Goal: Information Seeking & Learning: Check status

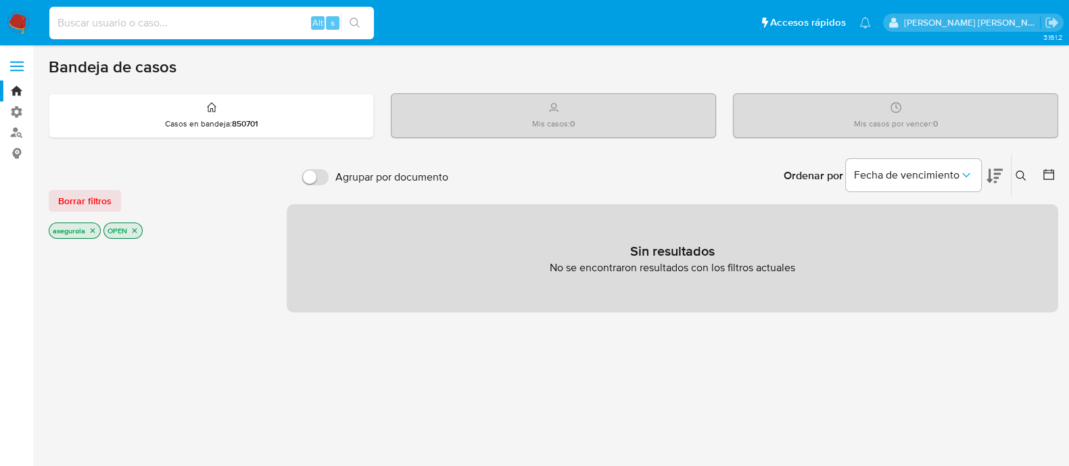
click at [110, 25] on input at bounding box center [211, 23] width 324 height 18
paste input "yyCBqqkDmF861wQkj3xkXarX"
type input "yyCBqqkDmF861wQkj3xkXarX"
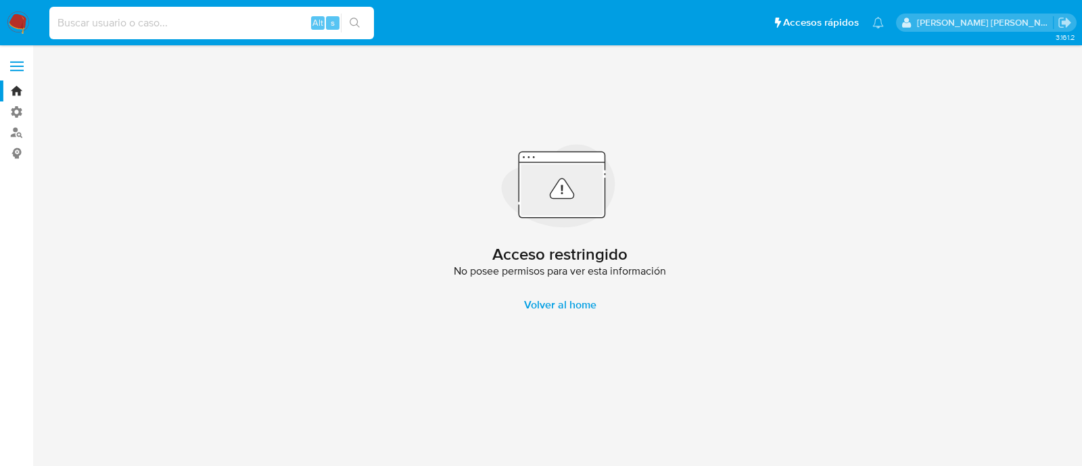
click at [114, 24] on input at bounding box center [211, 23] width 324 height 18
paste input "Nve7WVk3f5Xj8M93IUSNNYej"
click at [226, 21] on input "Nve7WVk3f5Xj8M93IUSNNYej" at bounding box center [211, 23] width 324 height 18
type input "N"
paste input "IWIZ2KU6I6BZRP1lj33XoXEP"
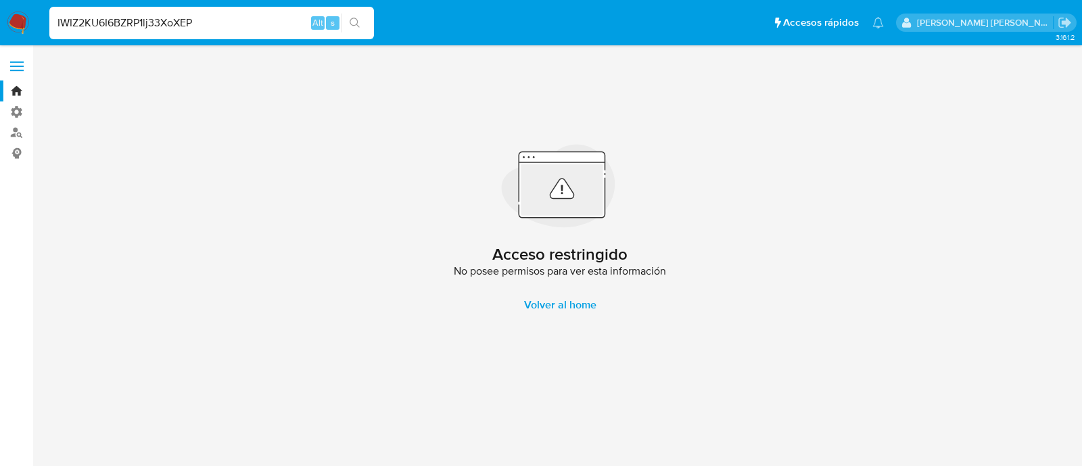
click at [225, 16] on input "IWIZ2KU6I6BZRP1lj33XoXEP" at bounding box center [211, 23] width 324 height 18
type input "I"
paste input "rf8Q1BtNfsnRsTaXrHs093g"
click at [262, 18] on input "rf8Q1BtNfsnRsTaXrHs093g" at bounding box center [211, 23] width 324 height 18
type input "r"
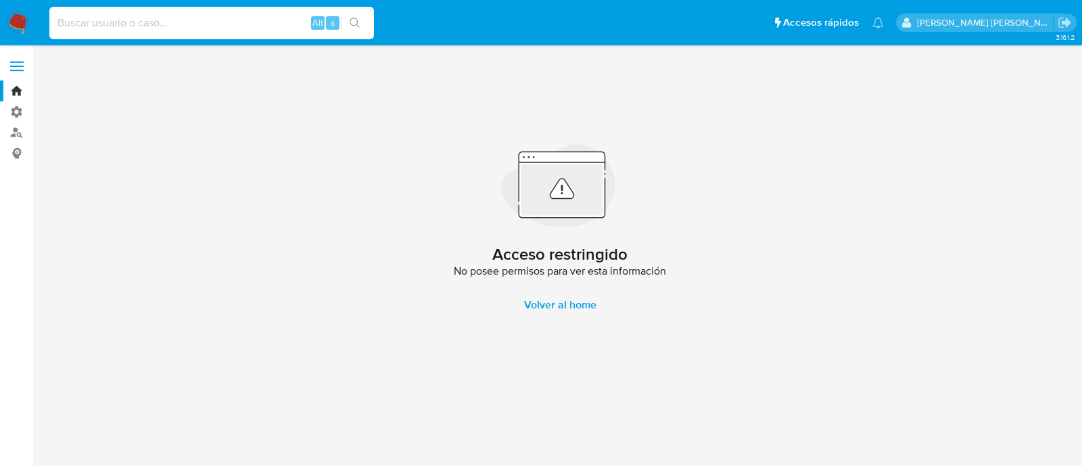
paste input "CS5YCrrazWHo77gCstVbV7pM"
type input "CS5YCrrazWHo77gCstVbV7pM"
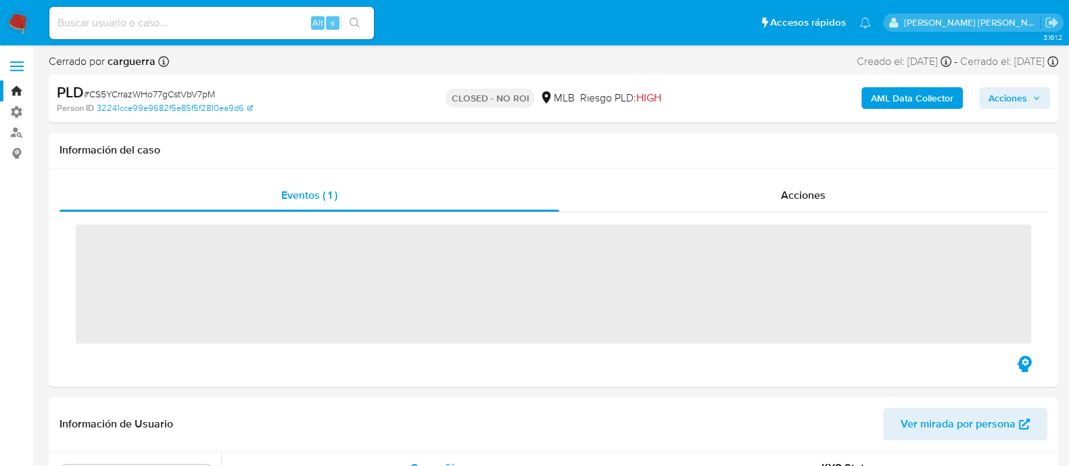
scroll to position [571, 0]
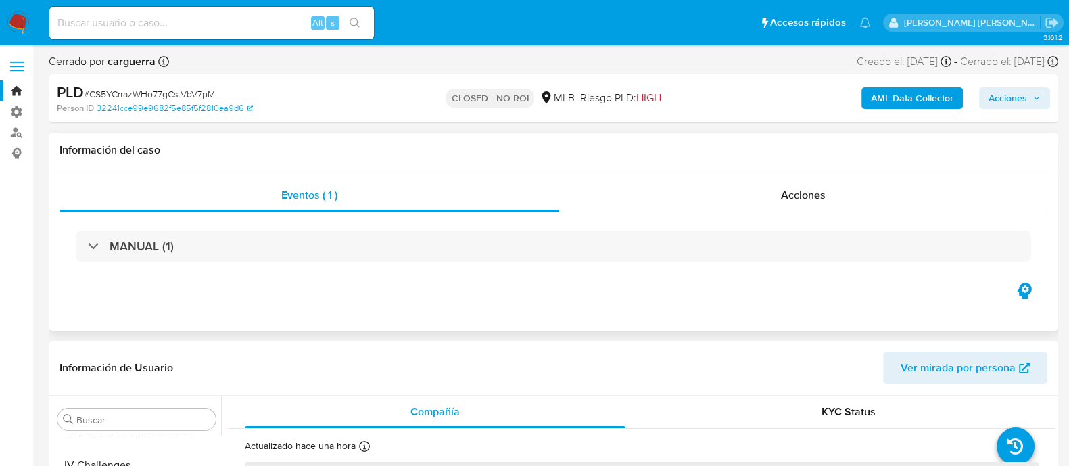
select select "10"
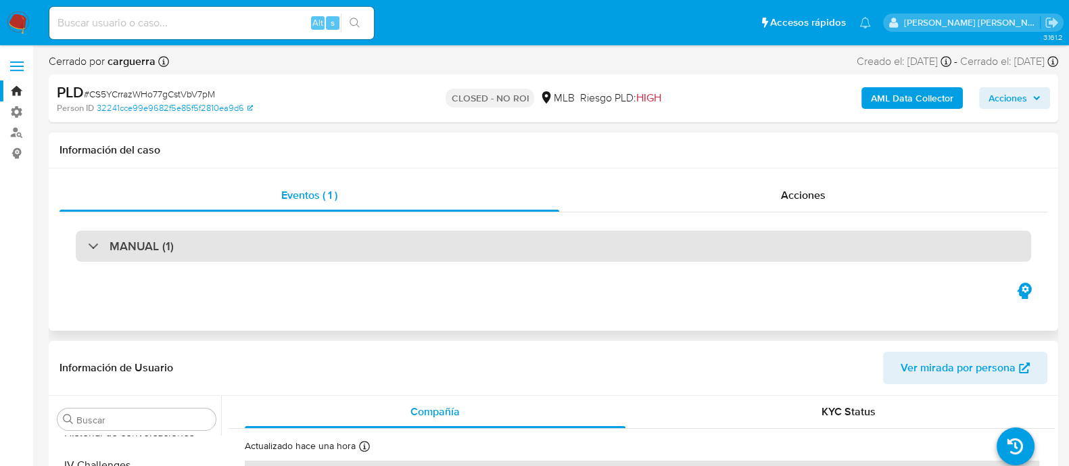
click at [84, 248] on div "MANUAL (1)" at bounding box center [553, 246] width 955 height 31
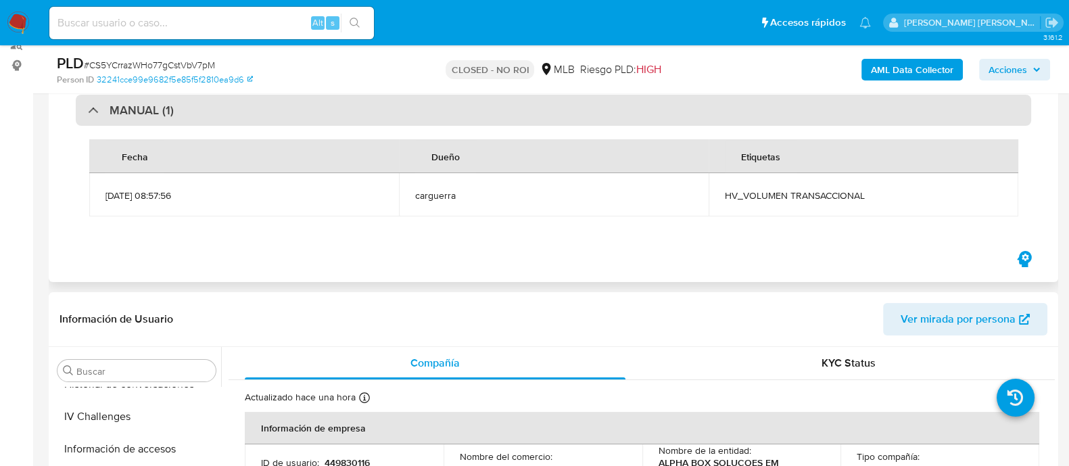
scroll to position [88, 0]
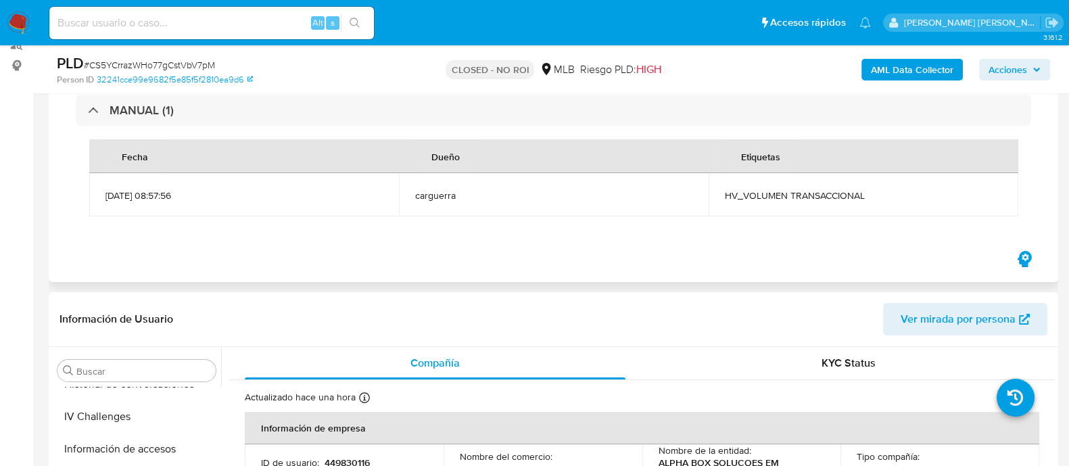
click at [875, 280] on div "Eventos ( 1 ) Acciones MANUAL (1) Fecha Dueño Etiquetas [DATE] 08:57:56 carguer…" at bounding box center [553, 156] width 1009 height 249
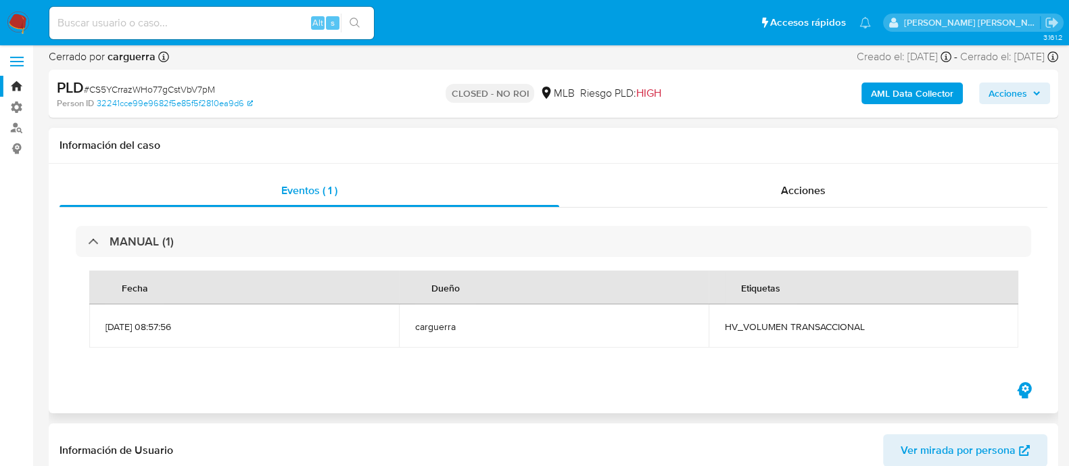
scroll to position [3, 0]
click at [815, 211] on div "MANUAL (1) Fecha Dueño Etiquetas [DATE] 08:57:56 carguerra HV_VOLUMEN TRANSACCI…" at bounding box center [553, 296] width 988 height 172
click at [813, 199] on span "Acciones" at bounding box center [803, 193] width 45 height 16
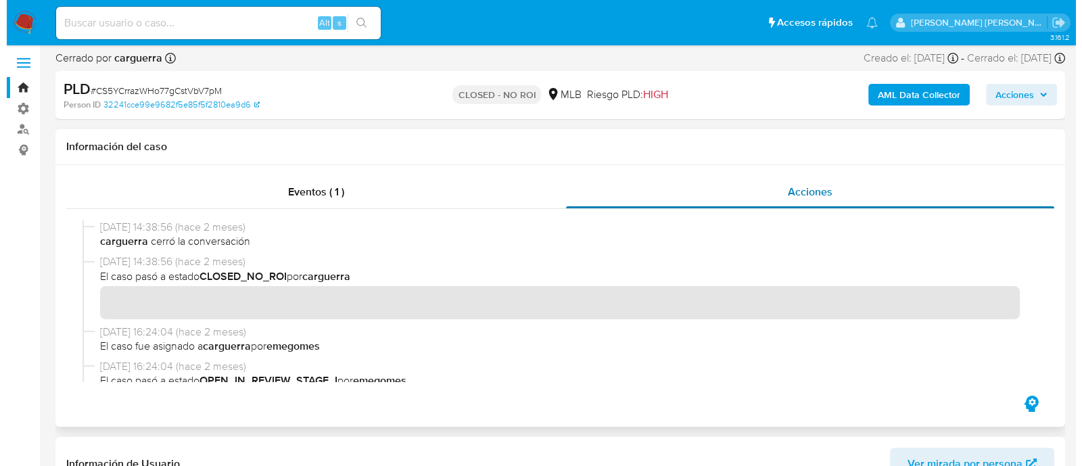
scroll to position [0, 0]
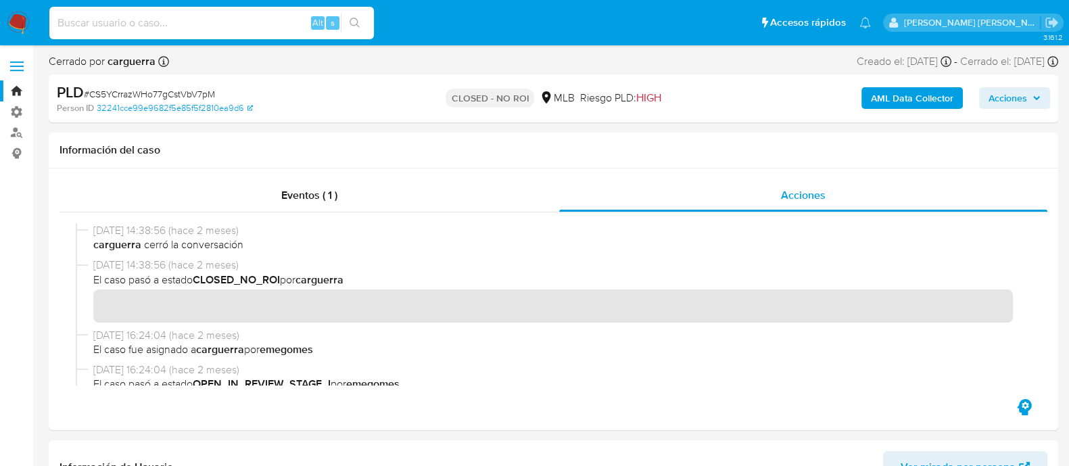
click at [248, 28] on input at bounding box center [211, 23] width 324 height 18
paste input "7EKrgqrHUudoFOaZ0MAPpT2H"
type input "7EKrgqrHUudoFOaZ0MAPpT2H"
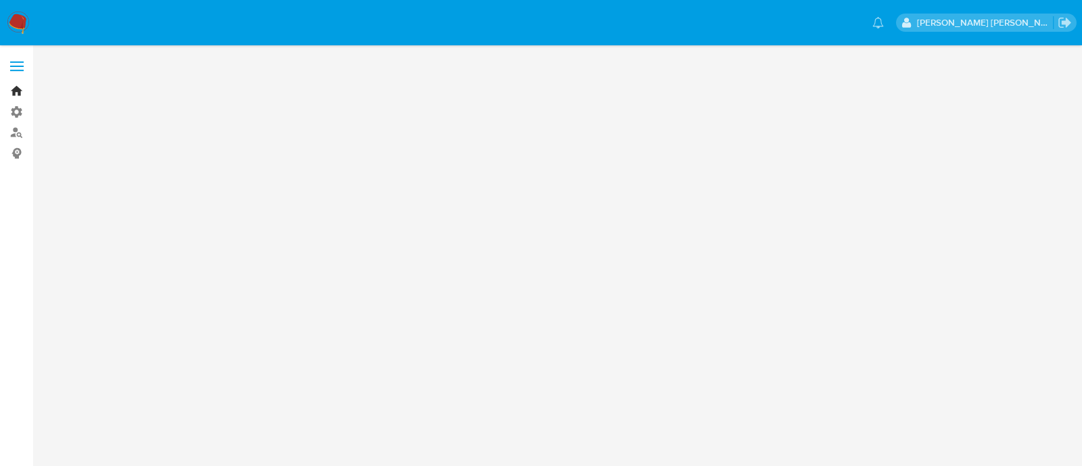
click at [15, 92] on link "Bandeja" at bounding box center [80, 90] width 161 height 21
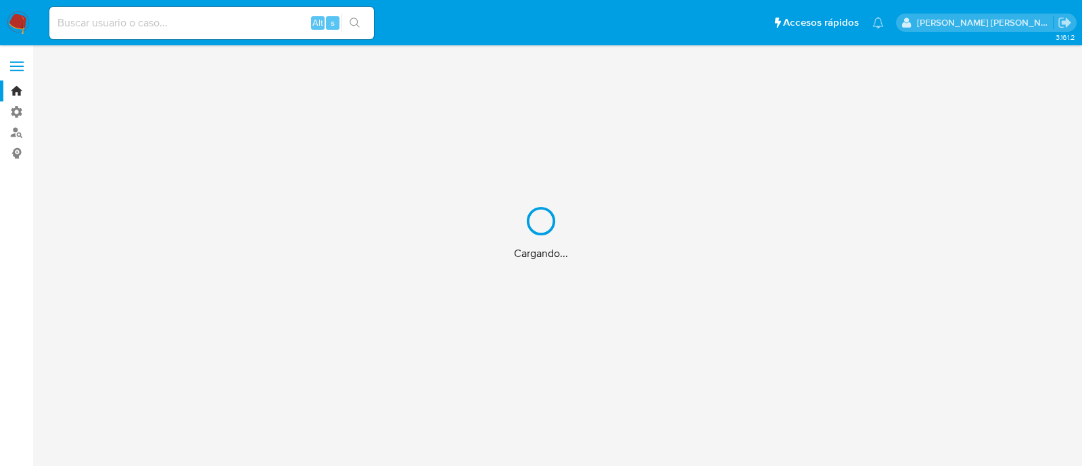
click at [99, 25] on div "Cargando..." at bounding box center [541, 233] width 1082 height 466
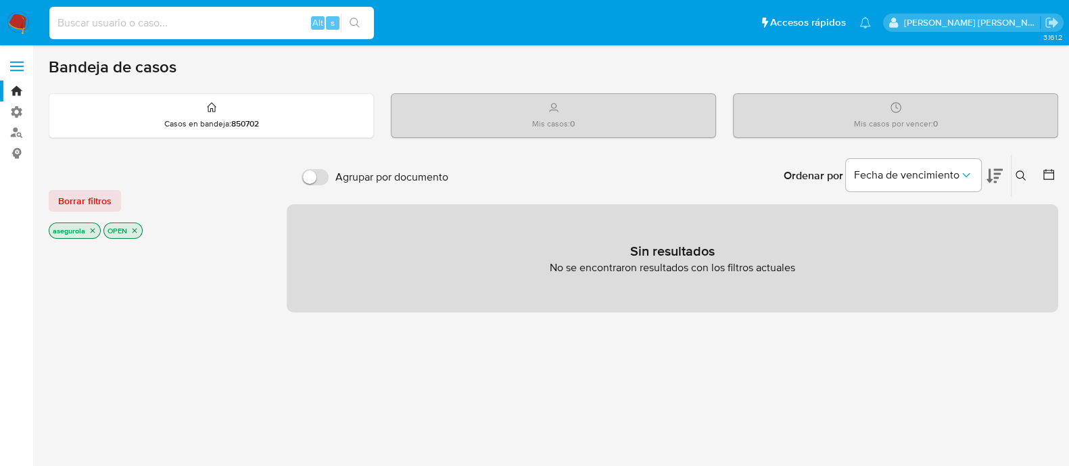
click at [99, 25] on input at bounding box center [211, 23] width 324 height 18
paste input "nxHEHZSPmOhwl6w928w7Mtxa"
type input "nxHEHZSPmOhwl6w928w7Mtxa"
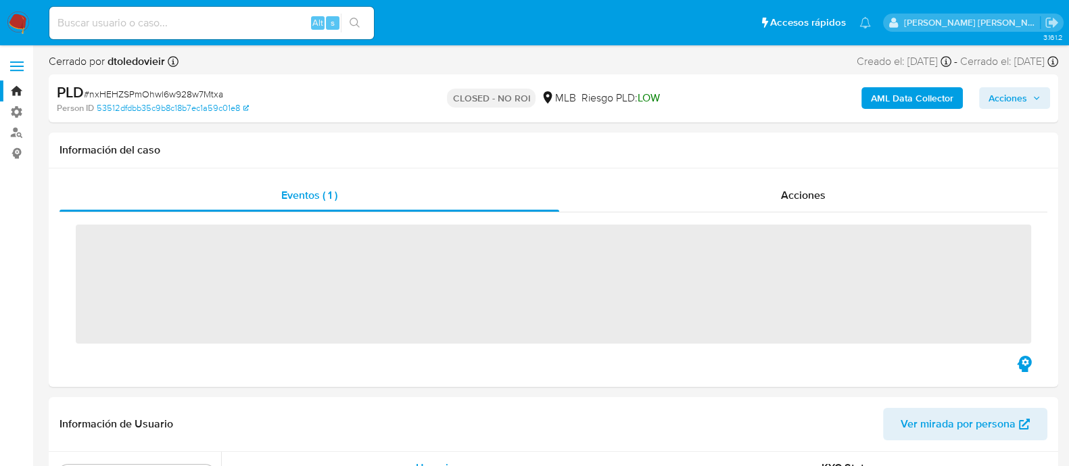
scroll to position [571, 0]
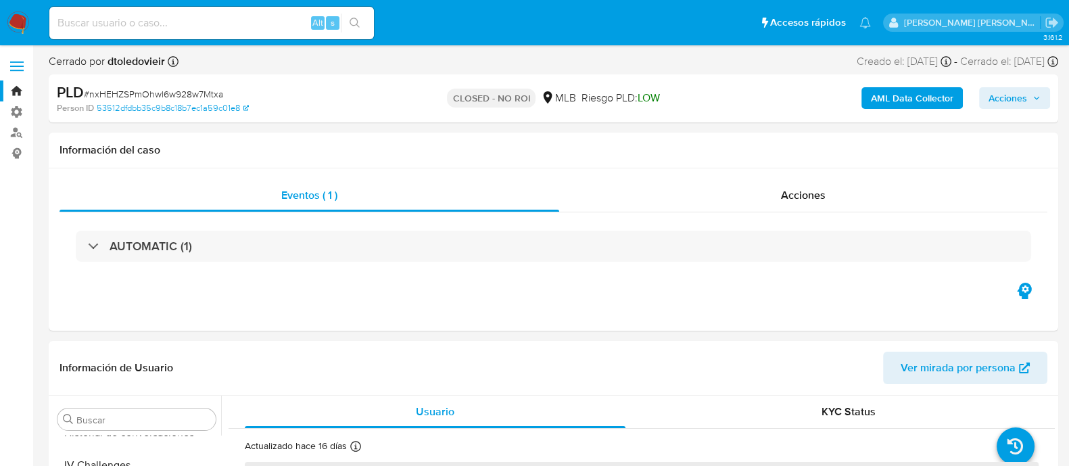
select select "10"
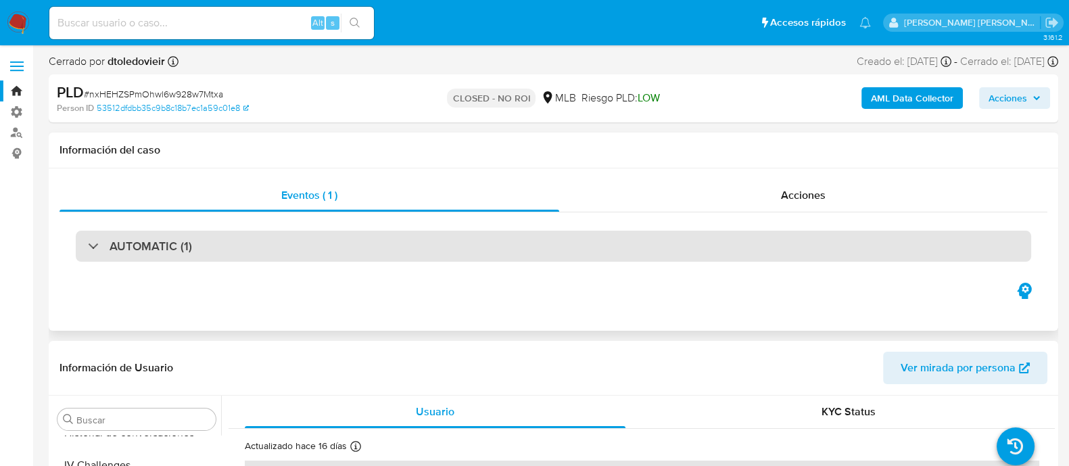
click at [95, 253] on div "AUTOMATIC (1)" at bounding box center [140, 246] width 104 height 15
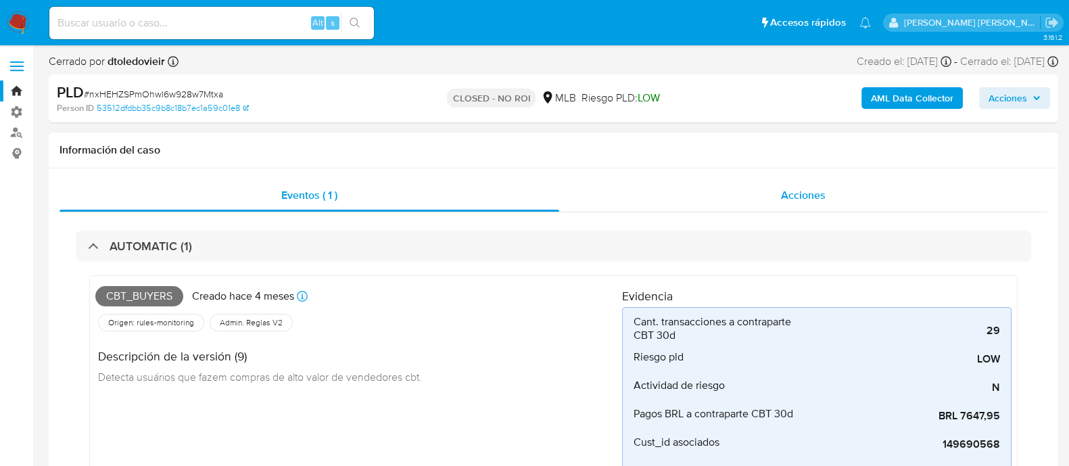
click at [821, 192] on span "Acciones" at bounding box center [803, 195] width 45 height 16
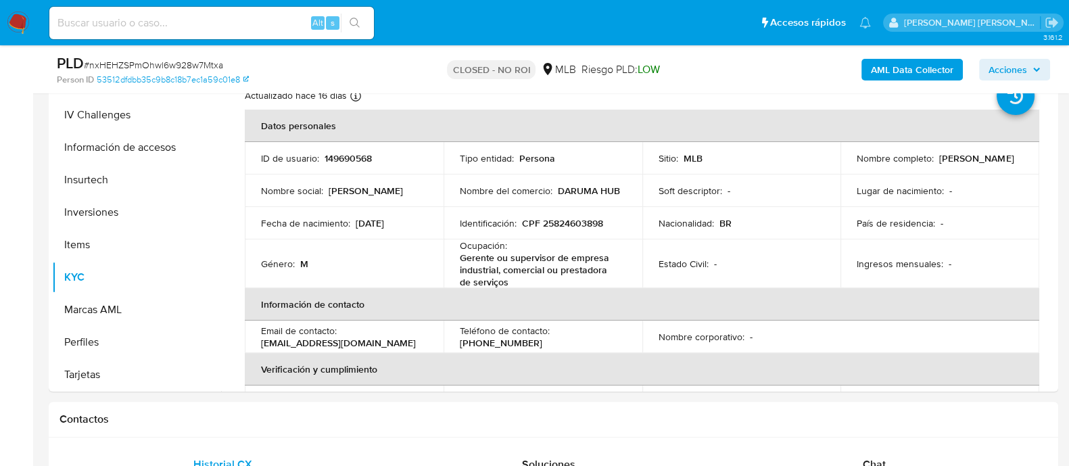
scroll to position [404, 0]
